Goal: Navigation & Orientation: Find specific page/section

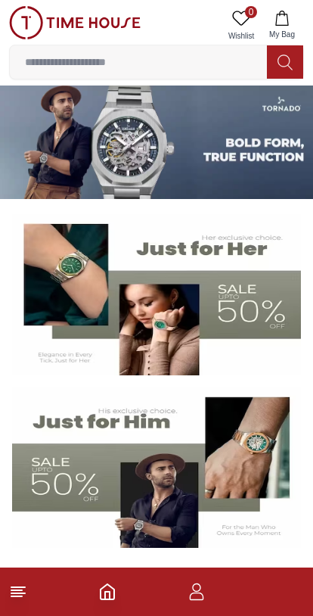
click at [23, 595] on icon at bounding box center [18, 592] width 18 height 18
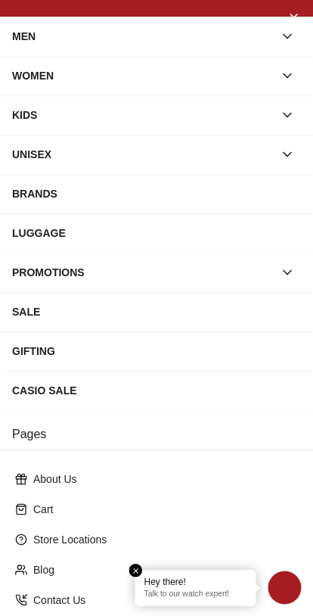
scroll to position [8, 0]
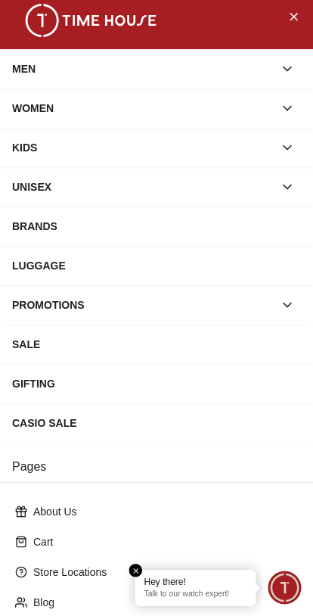
click at [285, 24] on button "Close Menu" at bounding box center [294, 16] width 24 height 24
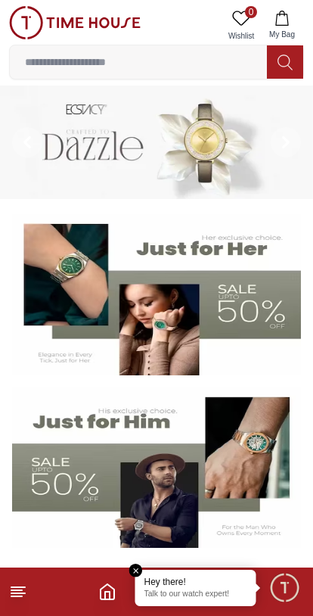
click at [109, 595] on polyline "Home" at bounding box center [107, 596] width 5 height 8
click at [106, 588] on icon "Home" at bounding box center [107, 592] width 18 height 18
click at [289, 592] on span "Minimize live chat window" at bounding box center [285, 588] width 44 height 44
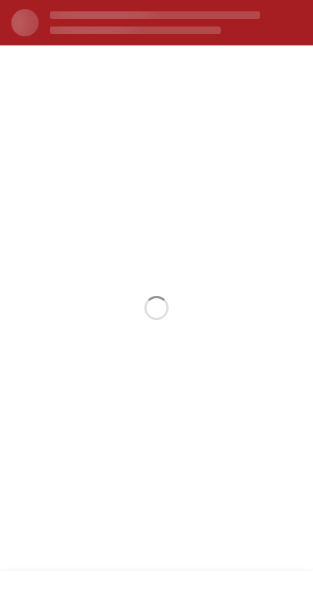
scroll to position [0, 0]
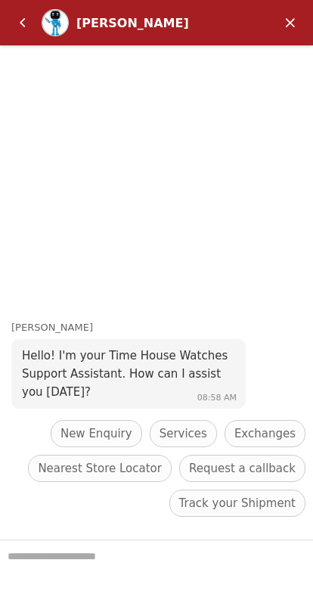
click at [14, 24] on em "Back" at bounding box center [23, 23] width 30 height 30
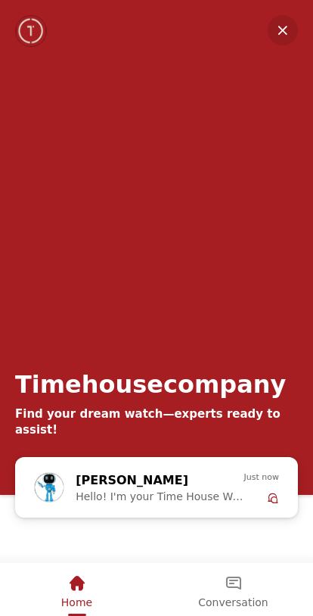
click at [229, 594] on div "Conversation" at bounding box center [233, 584] width 70 height 26
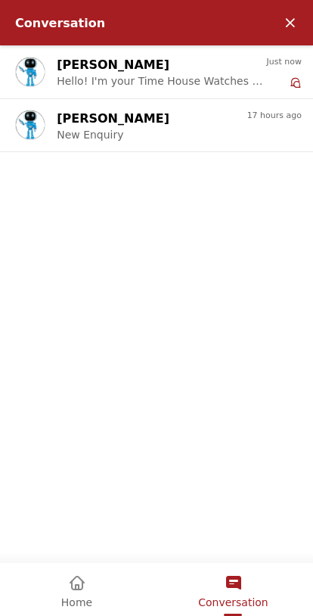
click at [287, 21] on em "Minimize" at bounding box center [291, 23] width 30 height 30
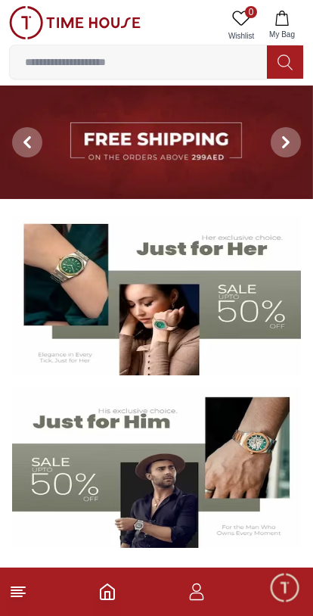
click at [200, 599] on icon "button" at bounding box center [197, 592] width 18 height 18
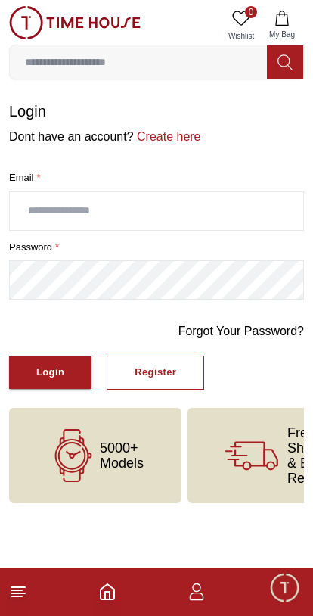
click at [23, 596] on icon at bounding box center [18, 592] width 18 height 18
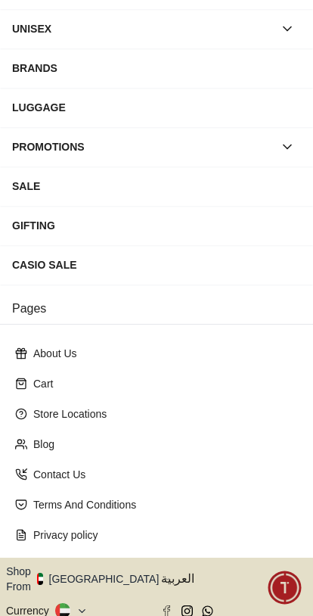
scroll to position [167, 0]
click at [34, 444] on p "Blog" at bounding box center [162, 443] width 259 height 15
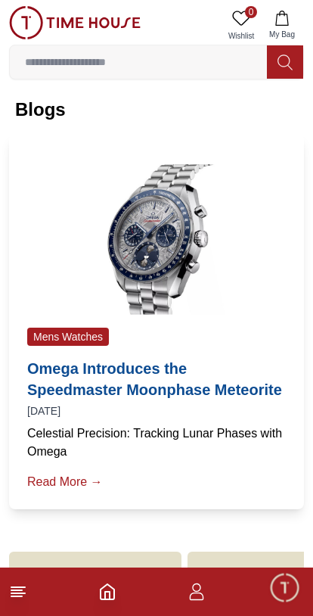
click at [18, 594] on line at bounding box center [18, 594] width 14 height 0
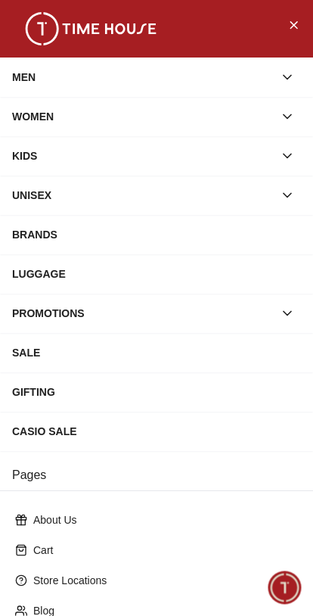
click at [295, 592] on span "Minimize live chat window" at bounding box center [285, 588] width 44 height 44
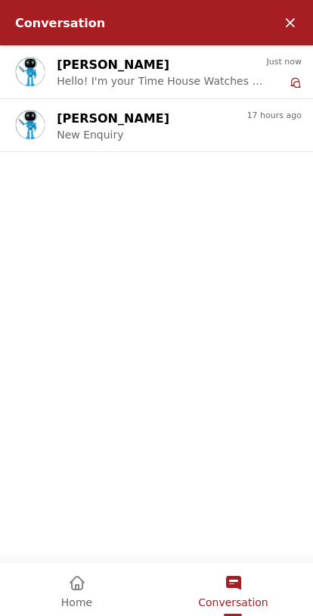
click at [279, 21] on em "Minimize" at bounding box center [291, 23] width 30 height 30
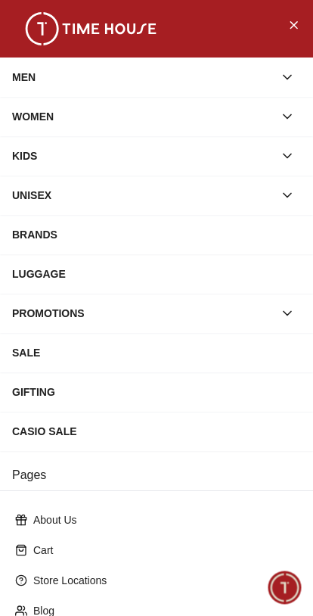
click at [286, 21] on button "Close Menu" at bounding box center [294, 24] width 24 height 24
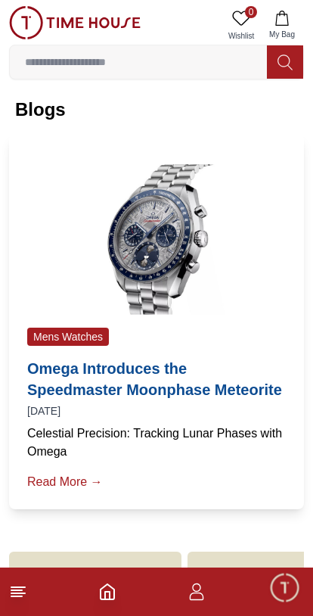
click at [98, 598] on icon "Home" at bounding box center [107, 592] width 18 height 18
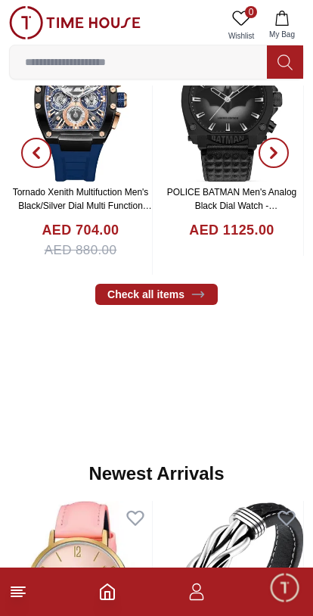
scroll to position [641, 0]
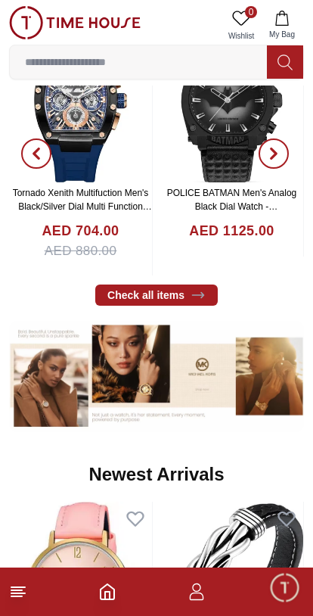
click at [285, 22] on icon "button" at bounding box center [282, 18] width 15 height 15
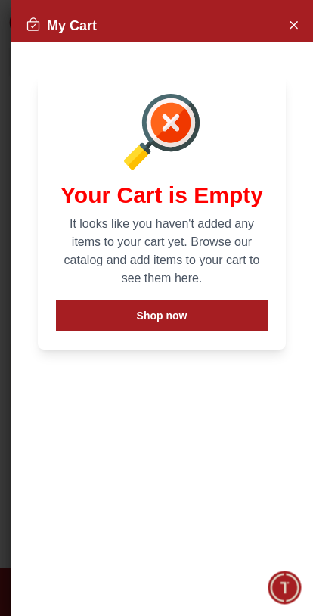
click at [285, 23] on button "Close Account" at bounding box center [294, 24] width 24 height 24
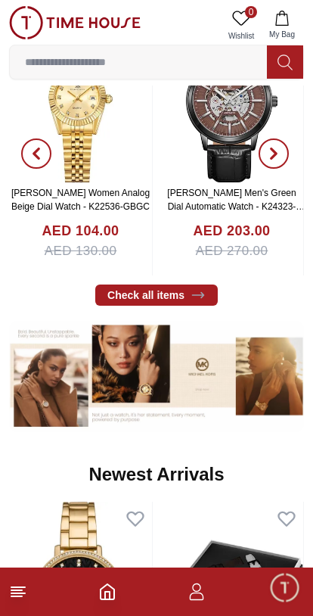
click at [25, 594] on line at bounding box center [18, 594] width 14 height 0
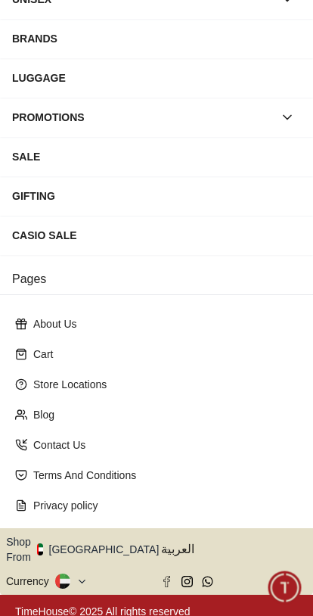
scroll to position [196, 0]
click at [33, 354] on p "Cart" at bounding box center [162, 354] width 259 height 15
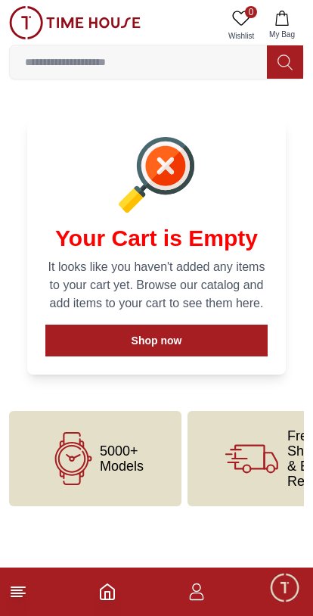
click at [11, 592] on icon at bounding box center [18, 592] width 18 height 18
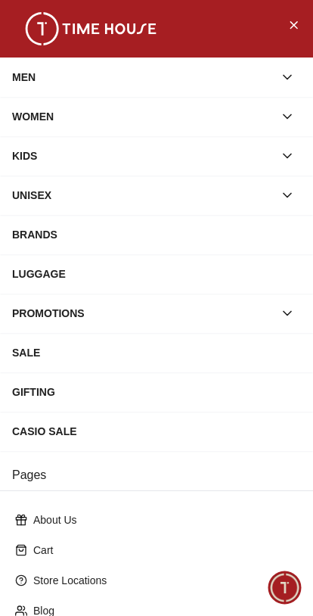
click at [294, 17] on icon "Close Menu" at bounding box center [294, 24] width 12 height 19
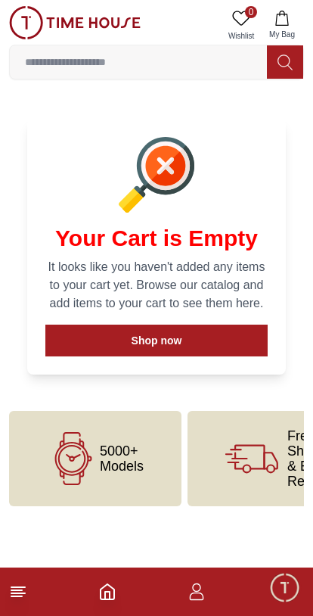
click at [111, 63] on input at bounding box center [138, 62] width 257 height 30
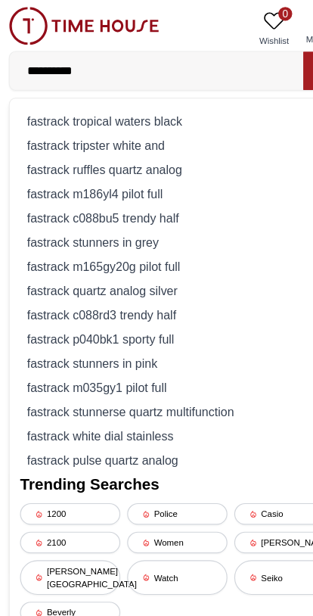
type input "**********"
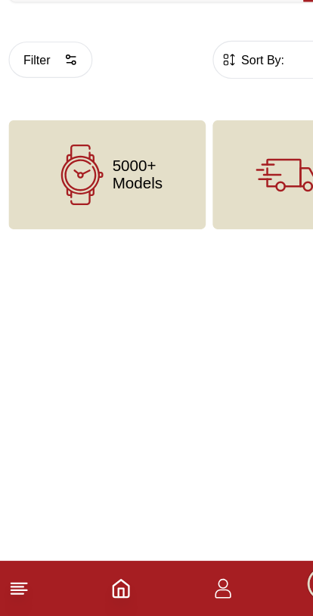
click at [22, 583] on icon at bounding box center [18, 592] width 18 height 18
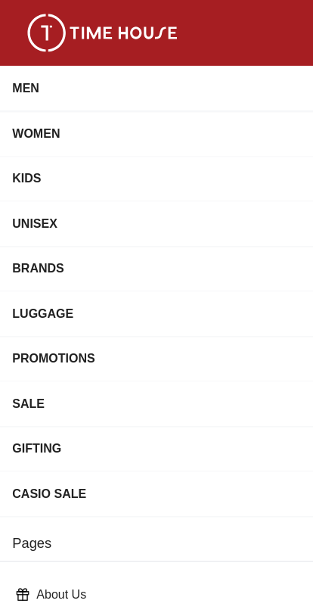
click at [112, 313] on div "PROMOTIONS" at bounding box center [143, 313] width 262 height 27
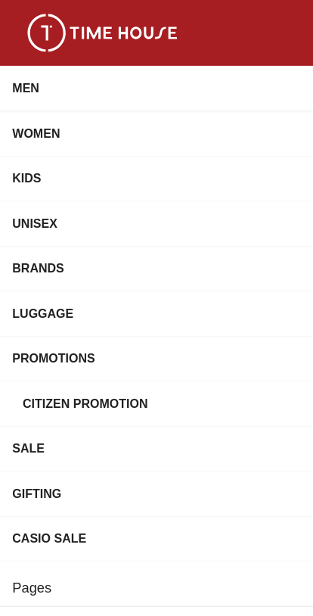
click at [83, 396] on div "SALE" at bounding box center [156, 392] width 289 height 27
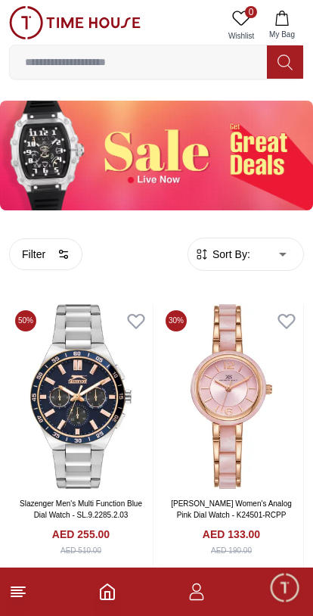
click at [22, 592] on icon at bounding box center [18, 592] width 18 height 18
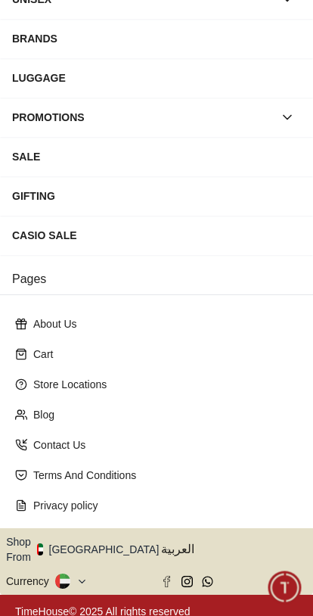
scroll to position [196, 0]
click at [165, 544] on icon "button" at bounding box center [167, 549] width 5 height 11
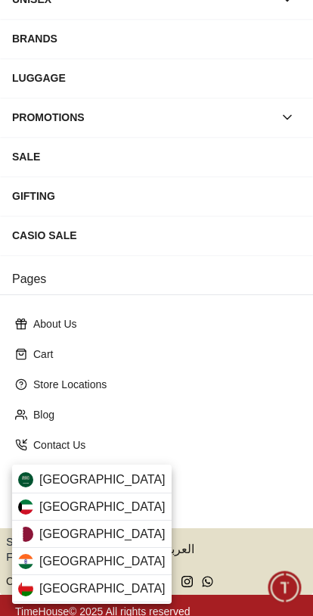
click at [114, 476] on div "[GEOGRAPHIC_DATA]" at bounding box center [92, 479] width 160 height 27
